Goal: Obtain resource: Obtain resource

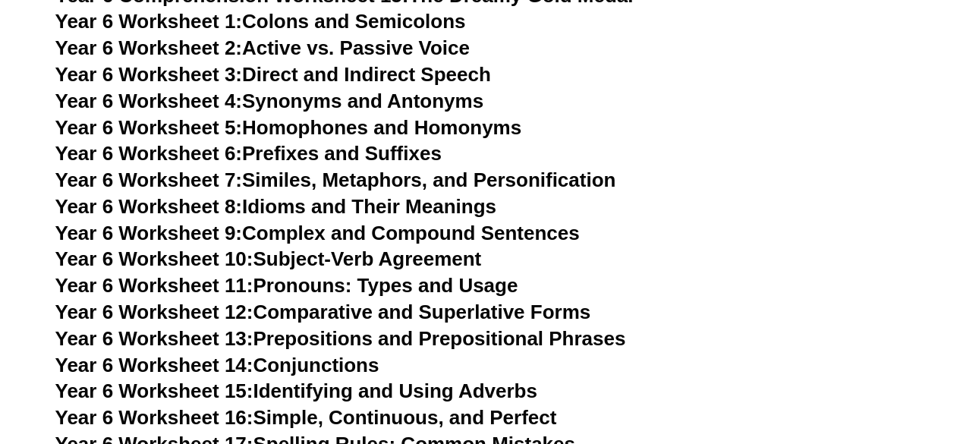
scroll to position [8989, 0]
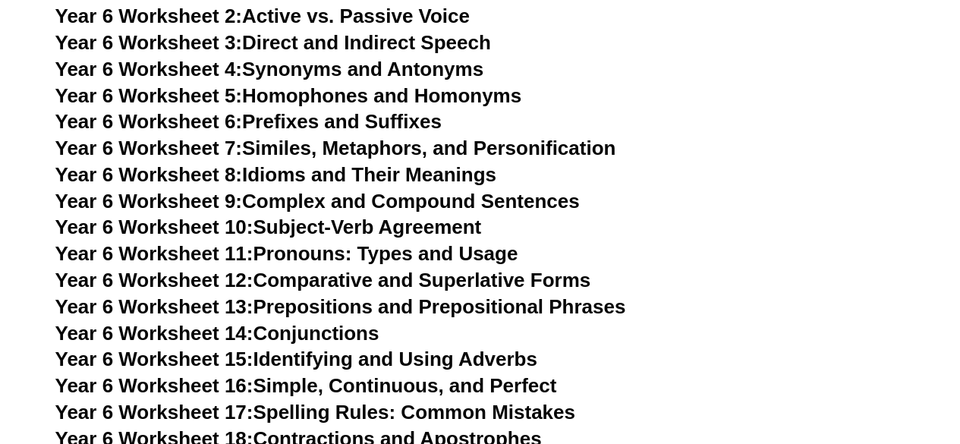
click at [537, 190] on link "Year 6 Worksheet 9: Complex and Compound Sentences" at bounding box center [317, 201] width 524 height 23
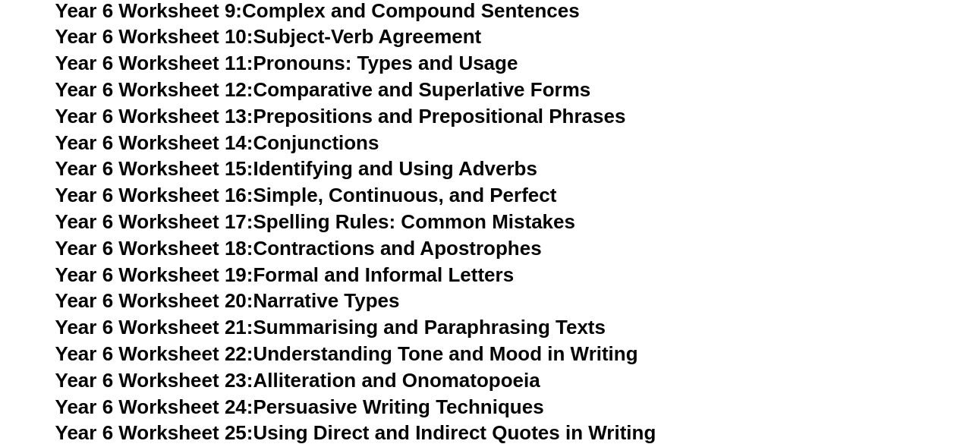
scroll to position [9190, 0]
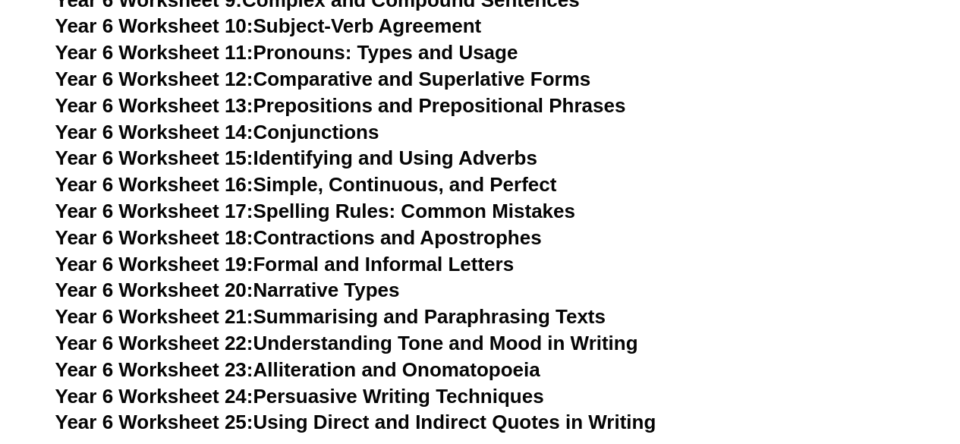
click at [571, 305] on link "Year 6 Worksheet 21: Summarising and Paraphrasing Texts" at bounding box center [330, 316] width 550 height 23
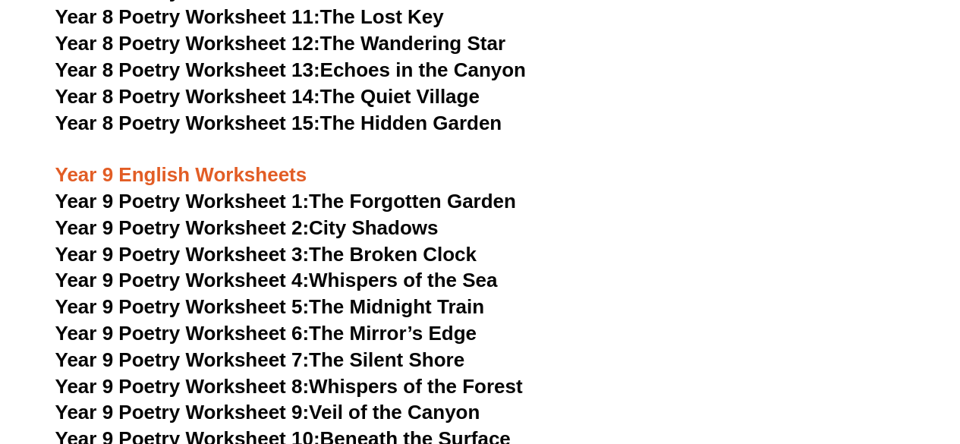
scroll to position [10385, 0]
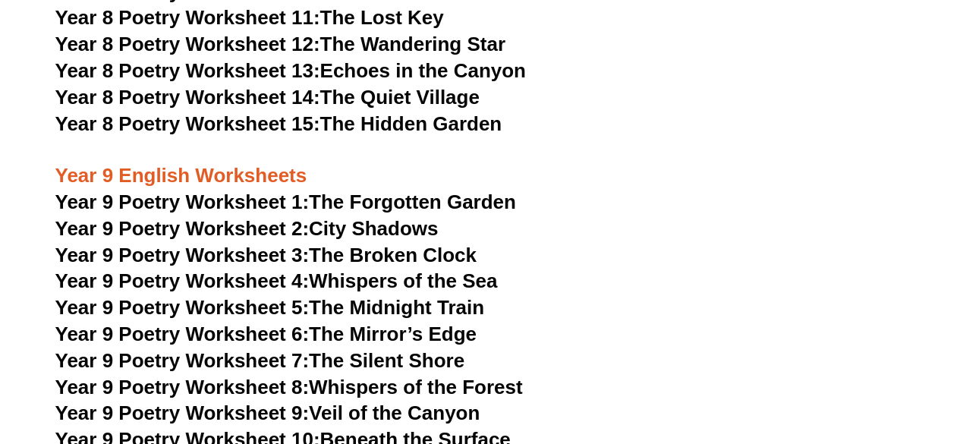
click at [632, 190] on h3 "Year 9 Poetry Worksheet 1: The Forgotten Garden" at bounding box center [480, 203] width 850 height 26
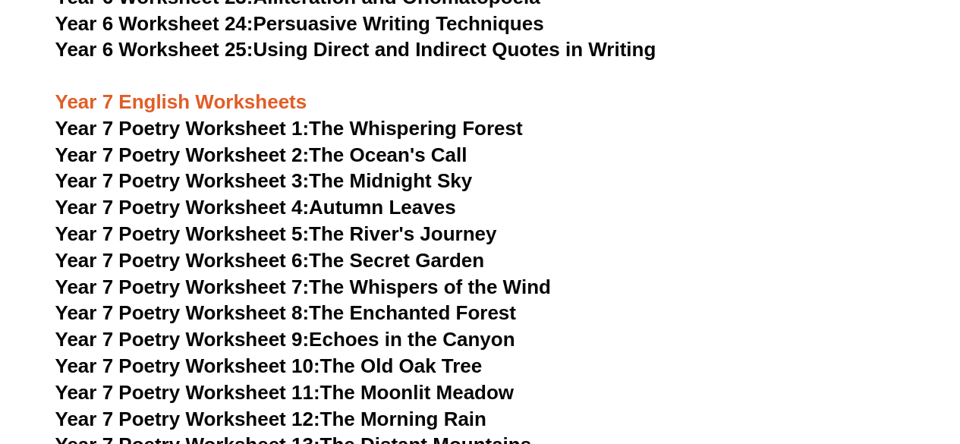
scroll to position [9552, 0]
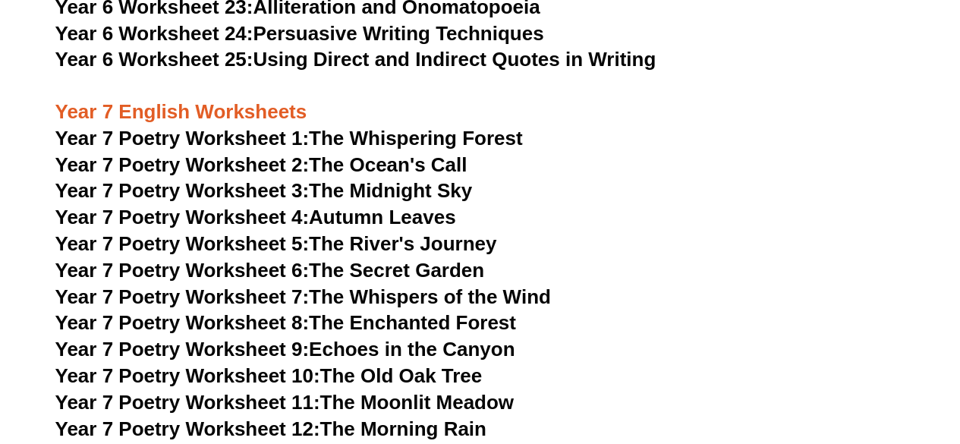
click at [331, 127] on link "Year 7 Poetry Worksheet 1: The Whispering Forest" at bounding box center [288, 138] width 467 height 23
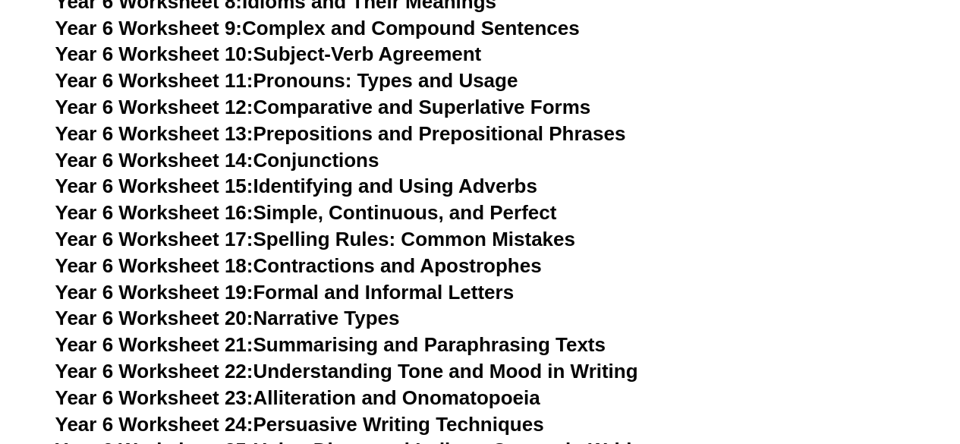
scroll to position [9161, 0]
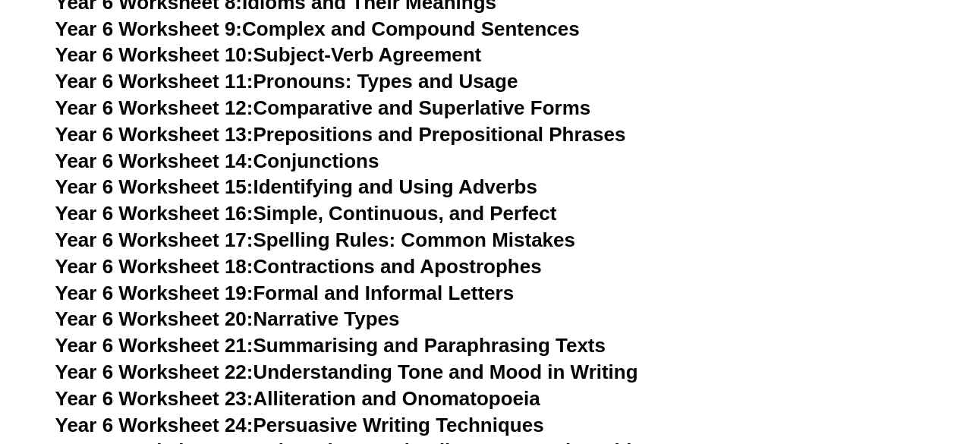
click at [389, 307] on link "Year 6 Worksheet 20: Narrative Types" at bounding box center [227, 318] width 344 height 23
click at [404, 413] on link "Year 6 Worksheet 24: Persuasive Writing Techniques" at bounding box center [299, 424] width 489 height 23
